Goal: Navigation & Orientation: Find specific page/section

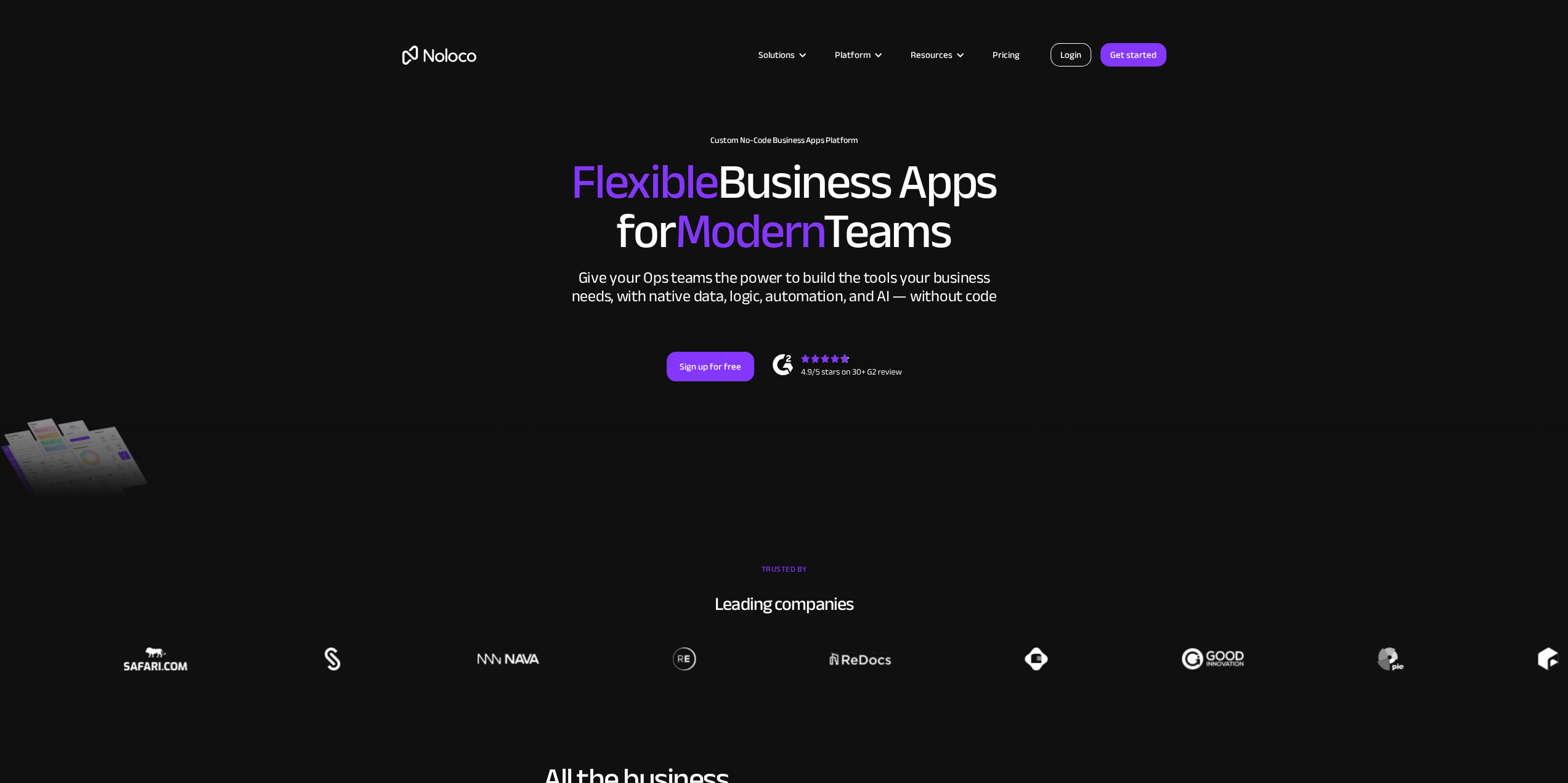
click at [1070, 64] on link "Login" at bounding box center [1071, 55] width 41 height 24
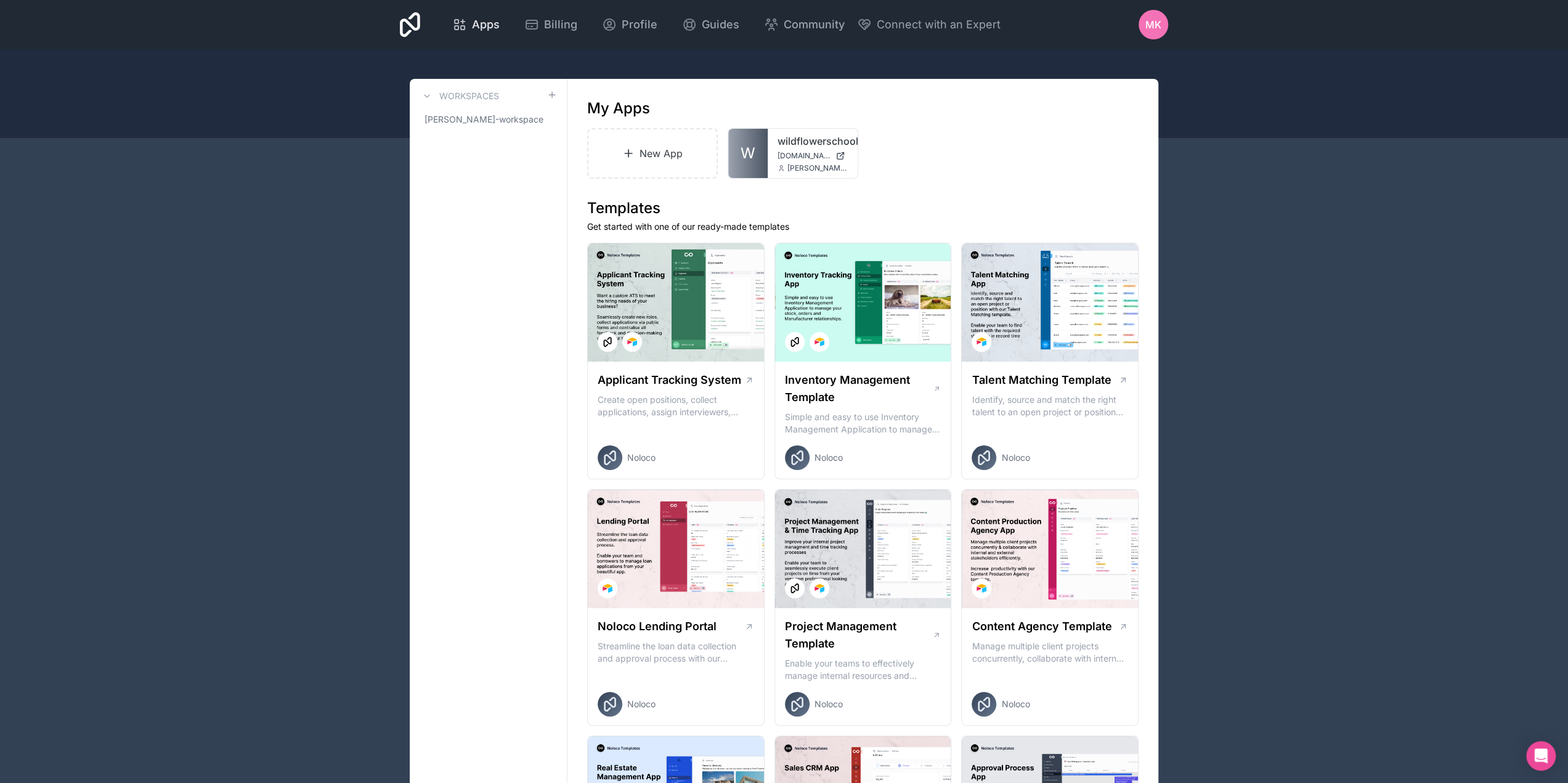
click at [487, 28] on span "Apps" at bounding box center [486, 25] width 28 height 17
click at [475, 22] on span "Apps" at bounding box center [486, 25] width 28 height 17
click at [477, 122] on span "matthew-kramer-workspace" at bounding box center [481, 119] width 113 height 12
click at [797, 142] on link "wildflowerschools" at bounding box center [813, 141] width 71 height 15
